Goal: Use online tool/utility: Utilize a website feature to perform a specific function

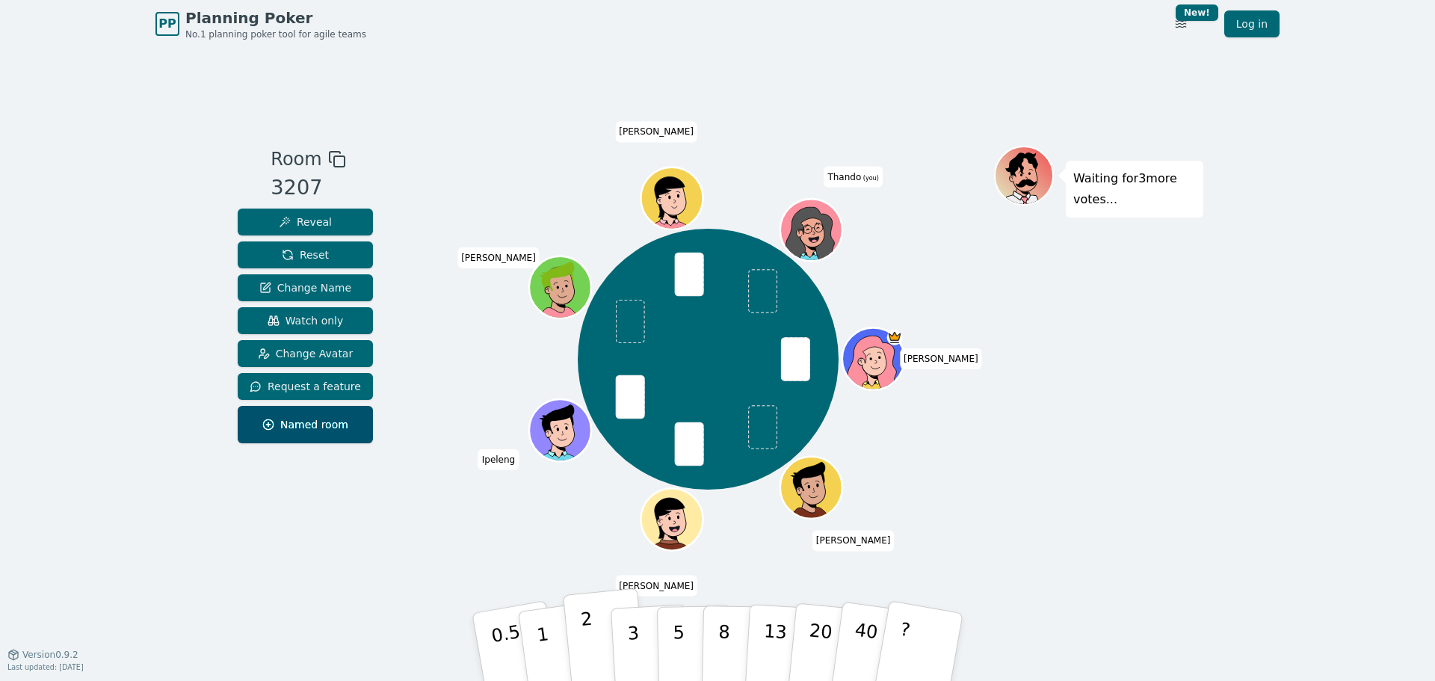
click at [584, 411] on button "2" at bounding box center [605, 647] width 85 height 119
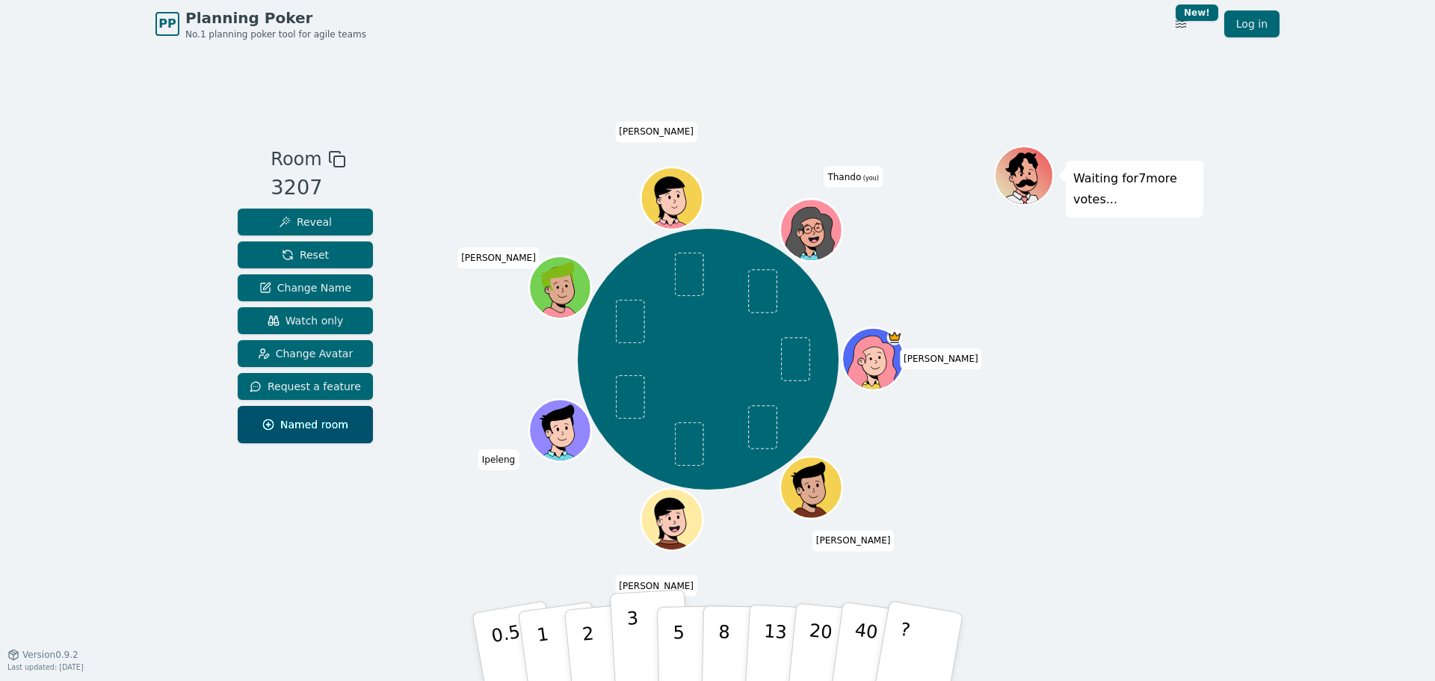
click at [640, 411] on button "3" at bounding box center [650, 647] width 81 height 117
click at [633, 411] on p "3" at bounding box center [634, 647] width 16 height 81
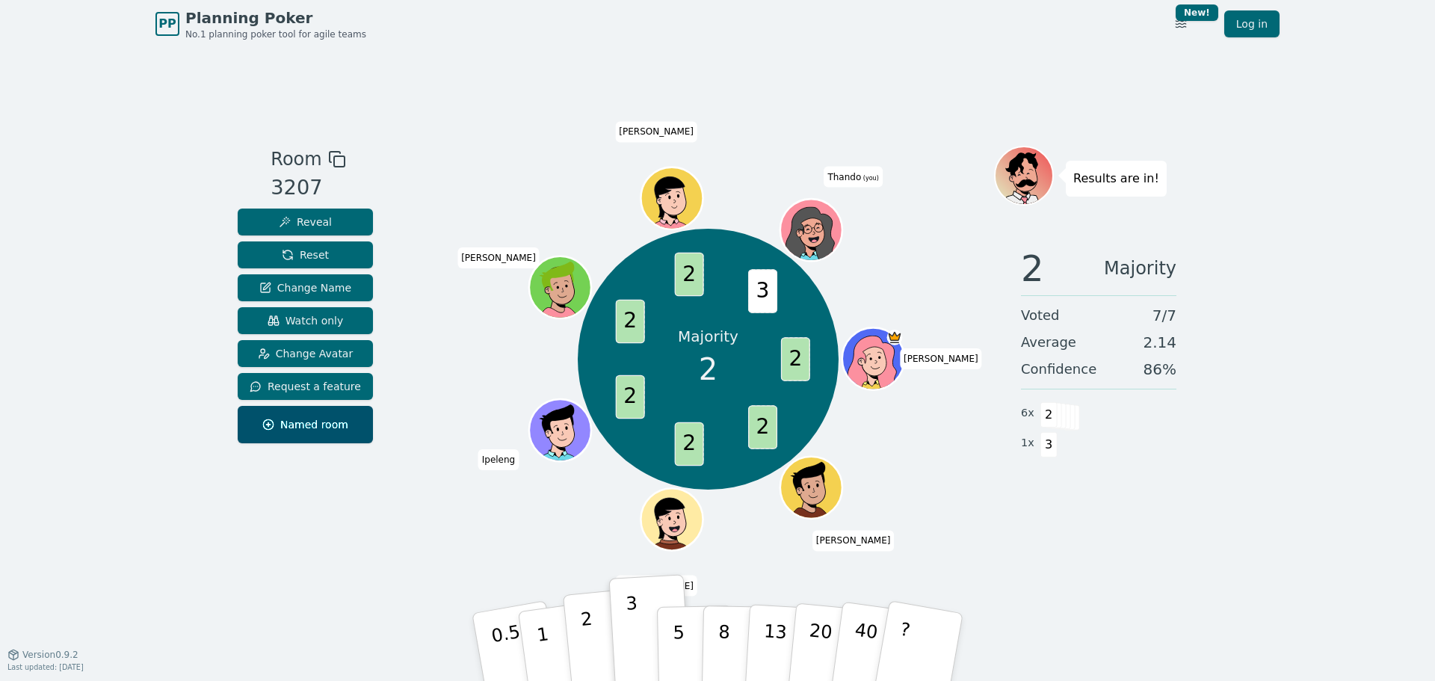
click at [588, 411] on p "2" at bounding box center [589, 648] width 19 height 81
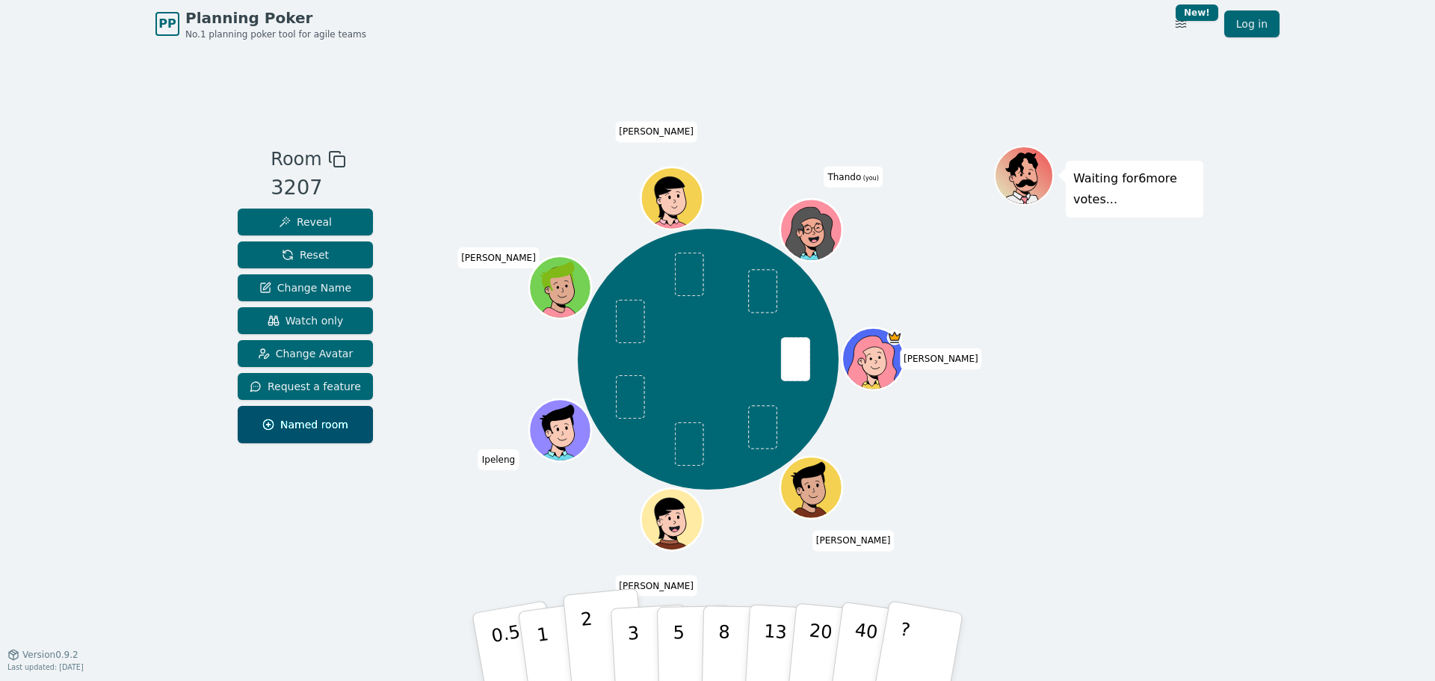
click at [586, 411] on p "2" at bounding box center [589, 648] width 19 height 81
click at [546, 411] on p "1" at bounding box center [544, 648] width 22 height 81
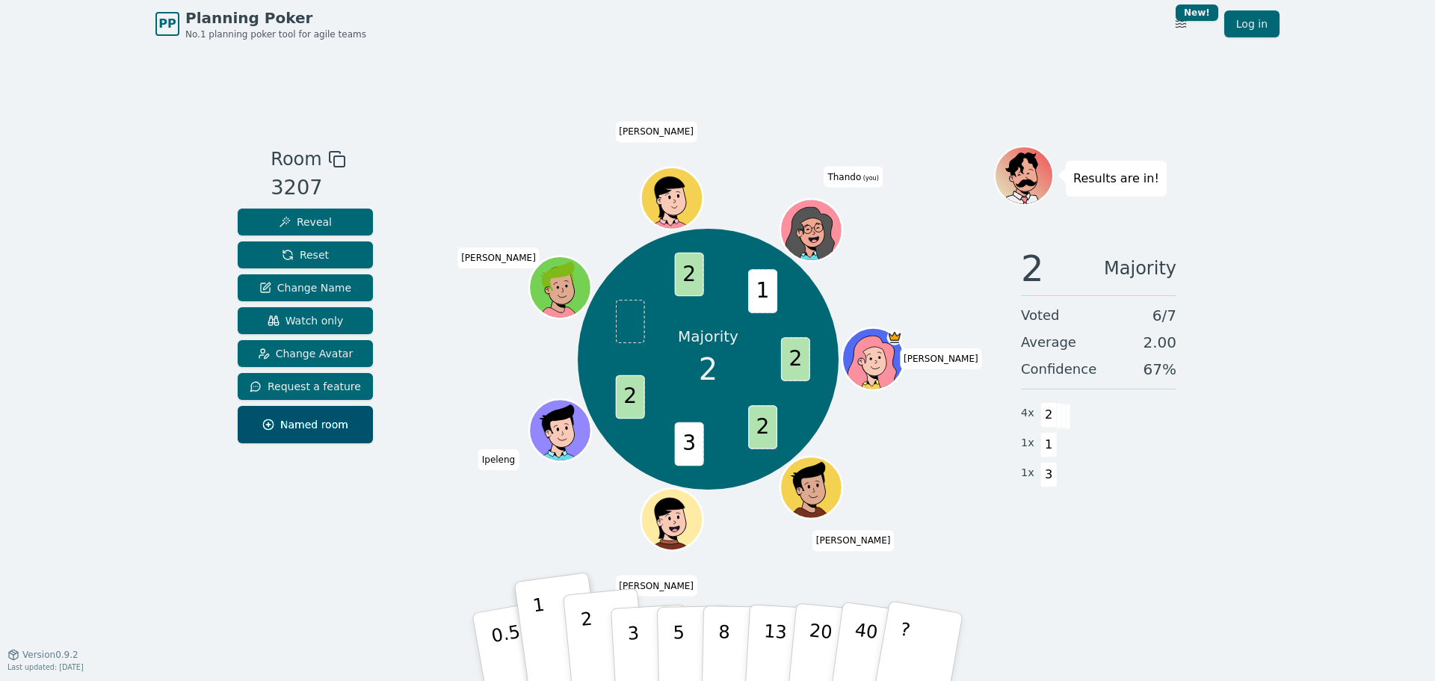
click at [596, 411] on button "2" at bounding box center [605, 647] width 85 height 119
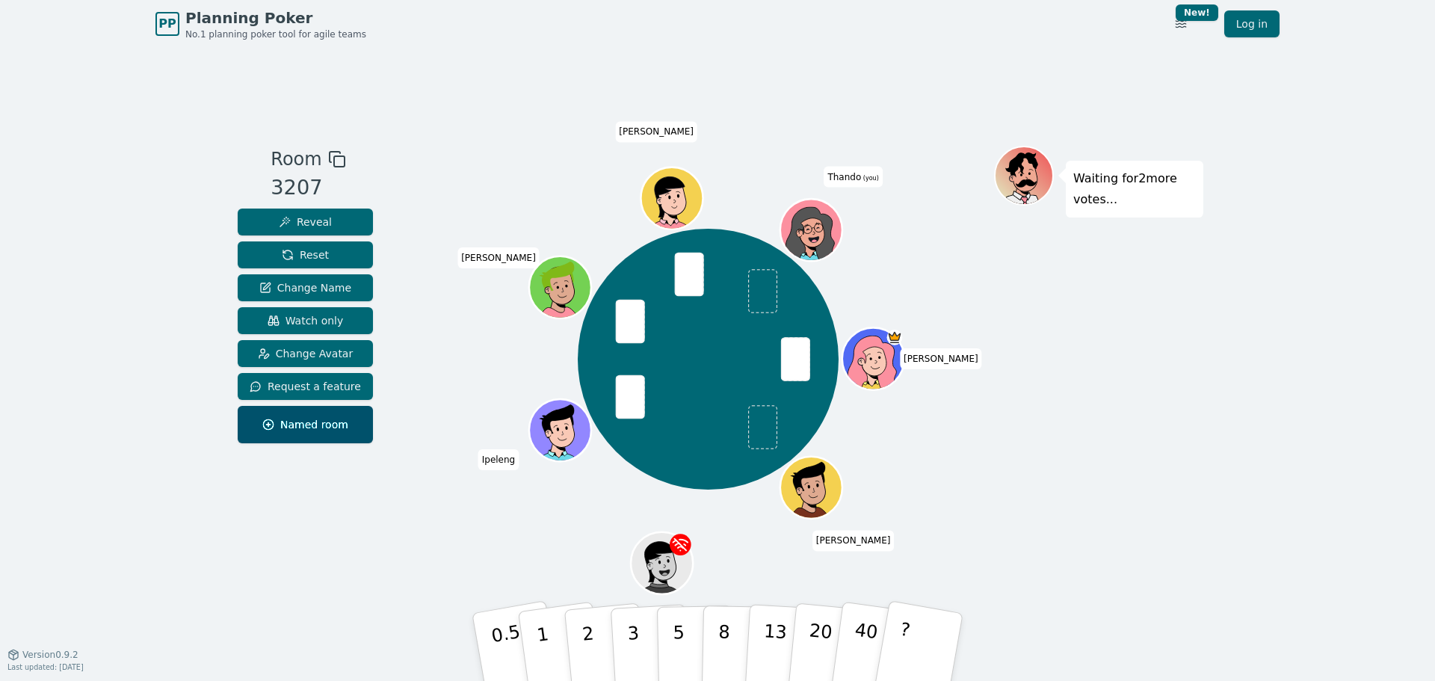
click at [593, 411] on button "2" at bounding box center [606, 661] width 85 height 119
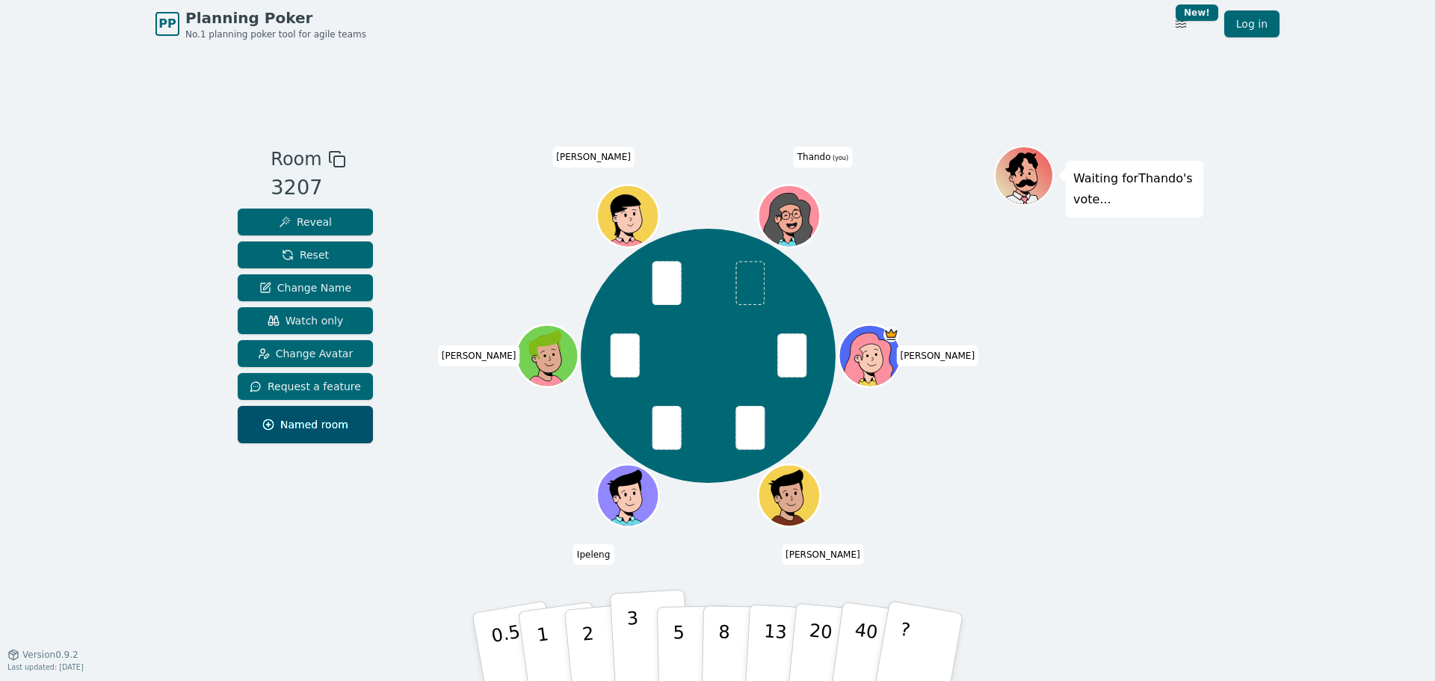
click at [635, 411] on p "3" at bounding box center [634, 647] width 16 height 81
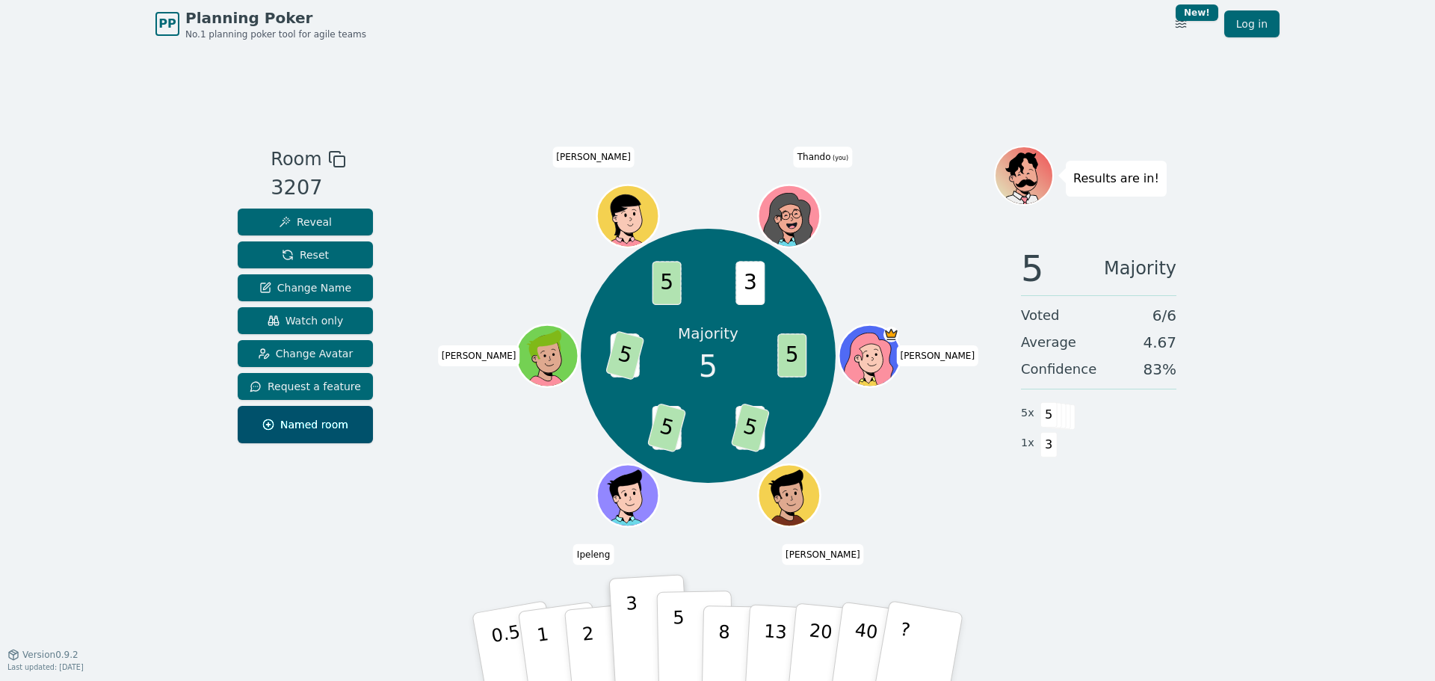
click at [670, 411] on button "5" at bounding box center [695, 647] width 77 height 114
